Goal: Information Seeking & Learning: Learn about a topic

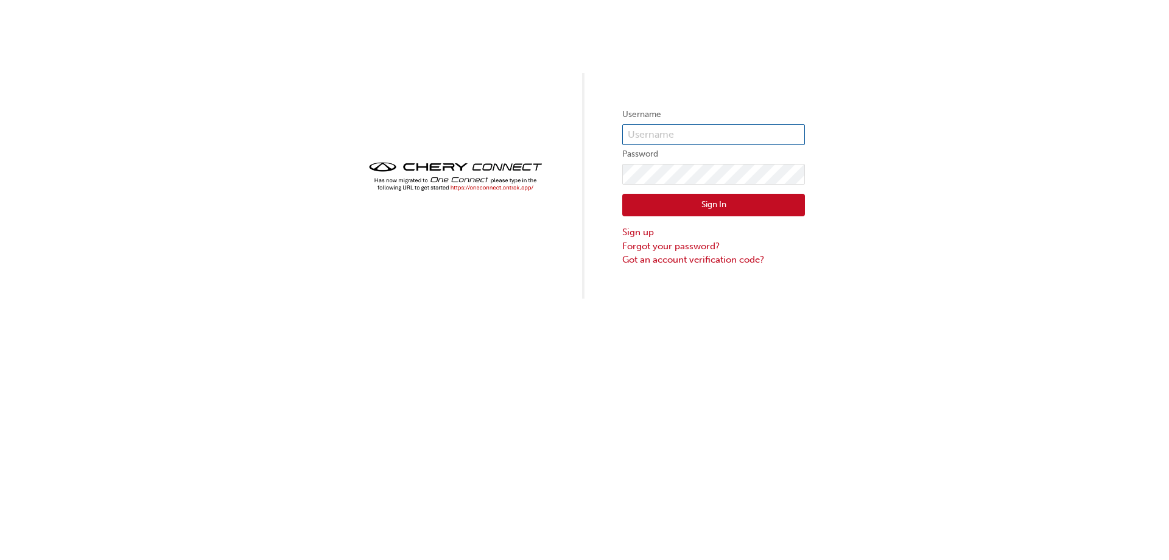
type input "CHAU1610"
click at [664, 205] on button "Sign In" at bounding box center [713, 205] width 183 height 23
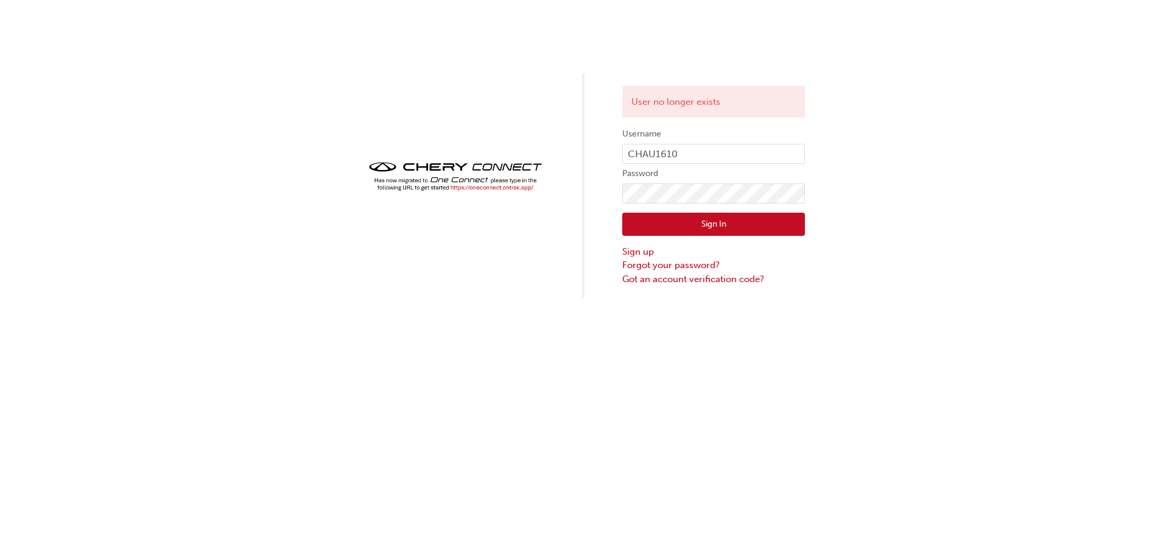
click at [695, 227] on button "Sign In" at bounding box center [713, 224] width 183 height 23
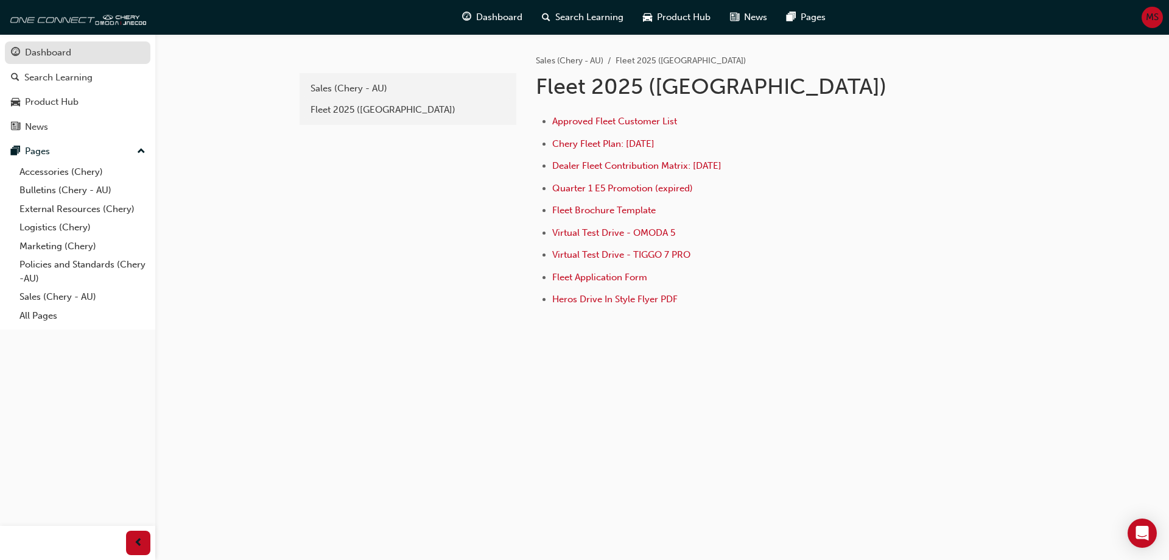
click at [47, 58] on div "Dashboard" at bounding box center [48, 53] width 46 height 14
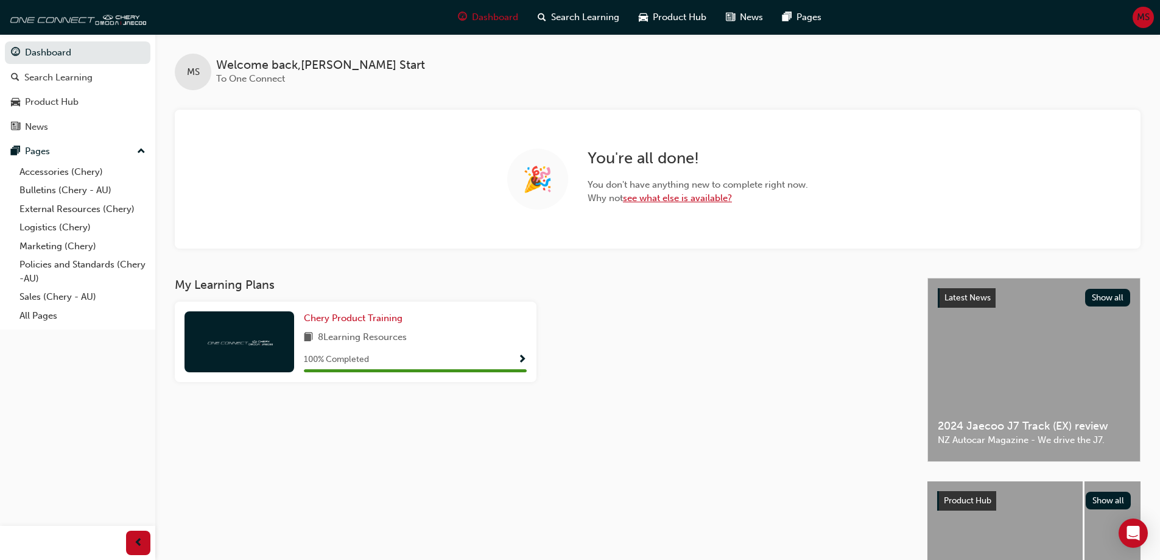
click at [664, 200] on link "see what else is available?" at bounding box center [677, 197] width 109 height 11
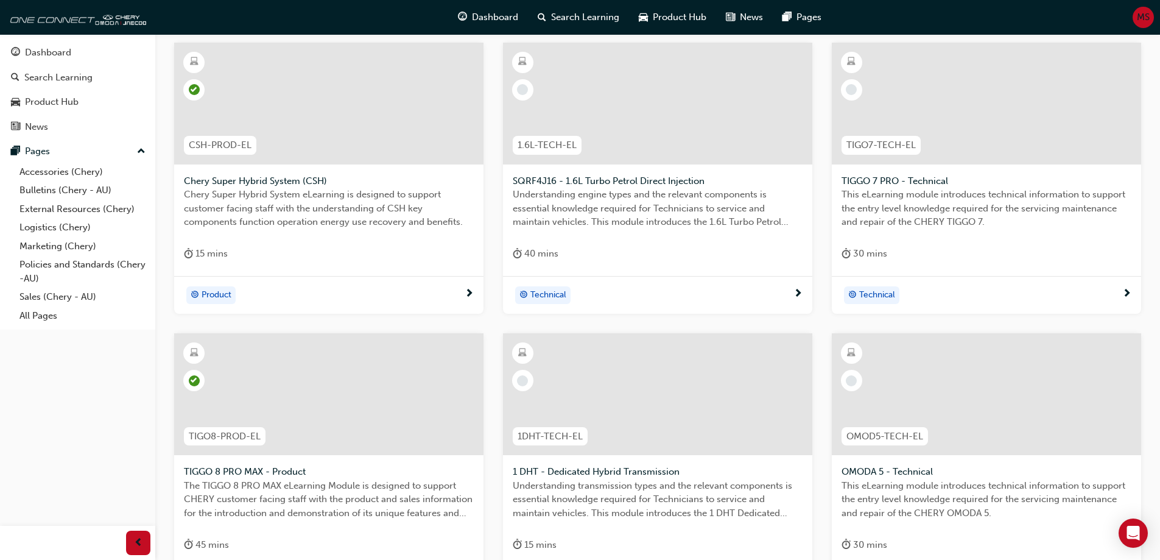
scroll to position [244, 0]
click at [222, 290] on span "Product" at bounding box center [217, 291] width 30 height 14
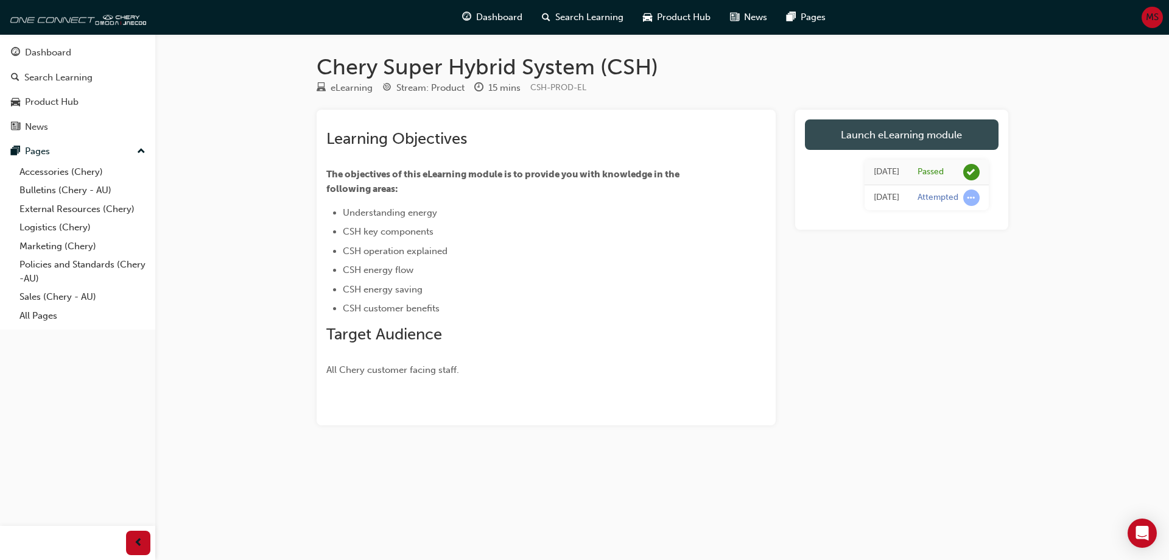
click at [895, 138] on link "Launch eLearning module" at bounding box center [902, 134] width 194 height 30
